Goal: Task Accomplishment & Management: Complete application form

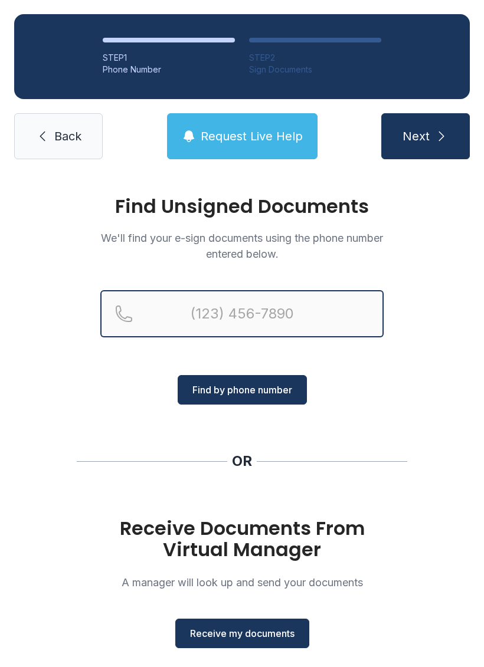
click at [273, 315] on input "Reservation phone number" at bounding box center [241, 313] width 283 height 47
click at [280, 315] on input "(" at bounding box center [241, 313] width 283 height 47
click at [334, 319] on input "(" at bounding box center [241, 313] width 283 height 47
click at [294, 309] on input "(" at bounding box center [241, 313] width 283 height 47
type input "[PHONE_NUMBER]"
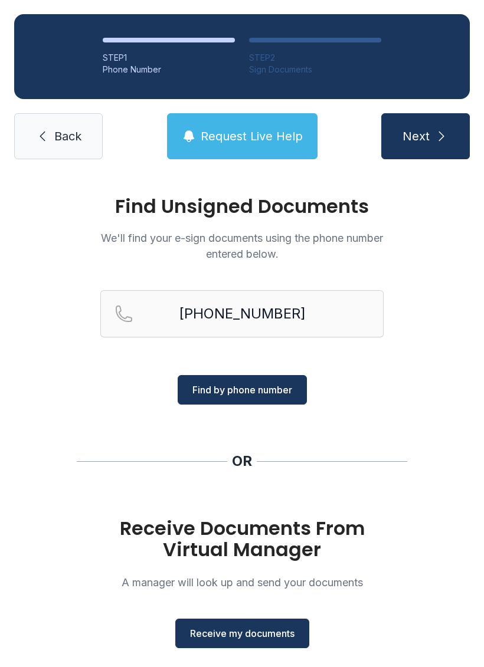
click at [254, 393] on span "Find by phone number" at bounding box center [242, 390] width 100 height 14
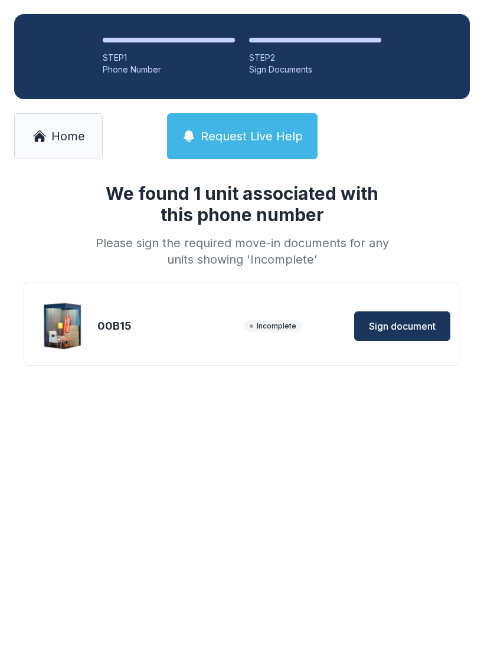
click at [408, 324] on span "Sign document" at bounding box center [402, 326] width 67 height 14
click at [38, 129] on link "Home" at bounding box center [58, 136] width 88 height 46
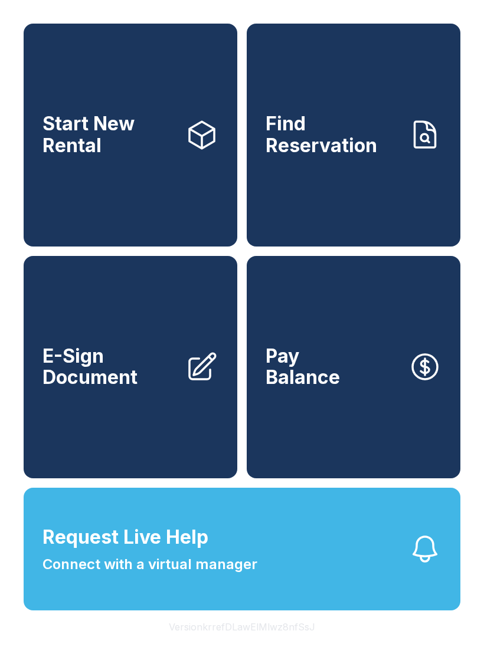
click at [215, 575] on span "Connect with a virtual manager" at bounding box center [149, 564] width 215 height 21
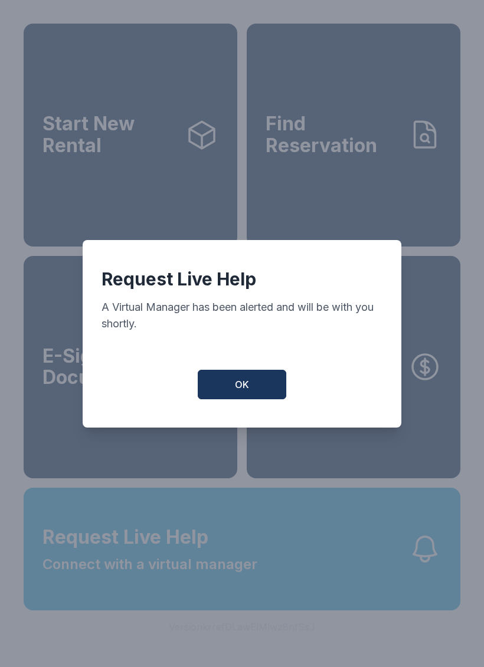
click at [236, 392] on span "OK" at bounding box center [242, 385] width 14 height 14
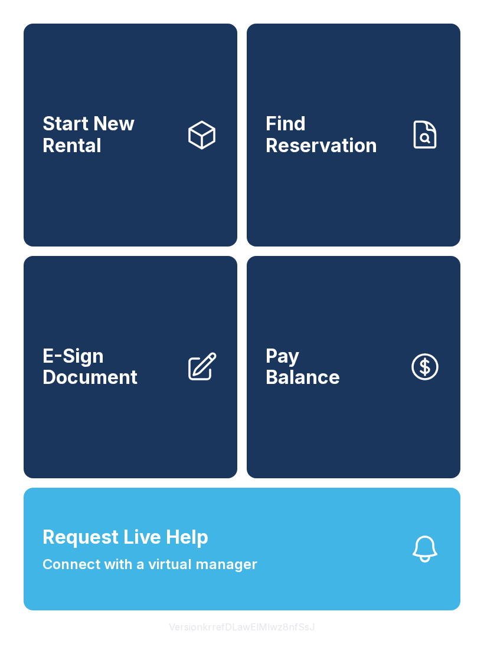
click at [121, 389] on span "E-Sign Document" at bounding box center [108, 367] width 133 height 43
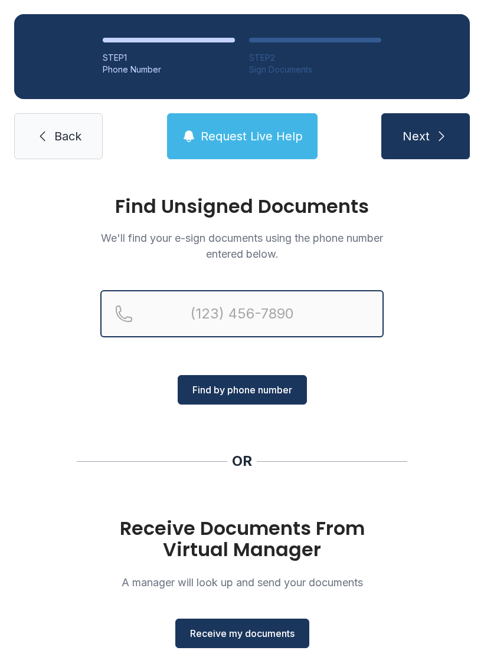
click at [207, 305] on input "Reservation phone number" at bounding box center [241, 313] width 283 height 47
click at [425, 136] on button "Next" at bounding box center [425, 136] width 88 height 46
type input "[PHONE_NUMBER]"
click at [425, 136] on button "Next" at bounding box center [425, 136] width 88 height 46
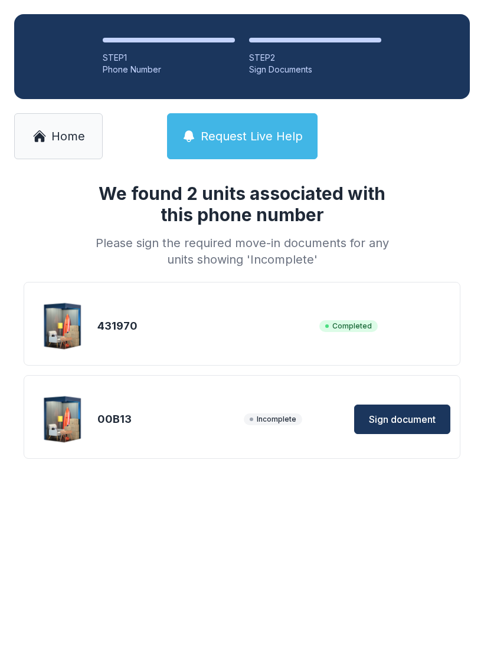
click at [403, 416] on span "Sign document" at bounding box center [402, 419] width 67 height 14
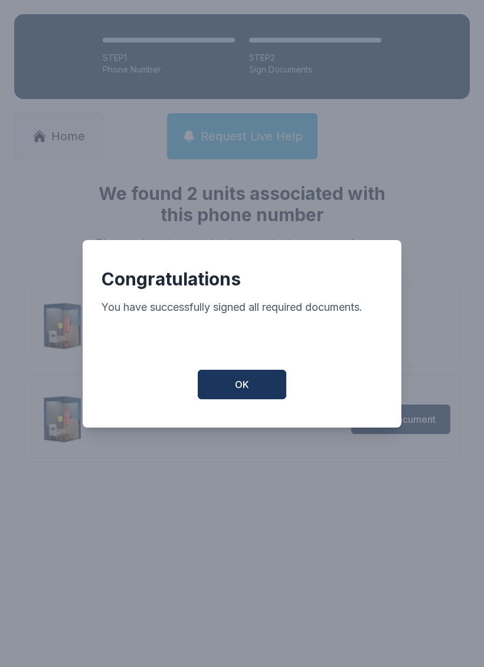
click at [242, 392] on span "OK" at bounding box center [242, 385] width 14 height 14
